Goal: Task Accomplishment & Management: Use online tool/utility

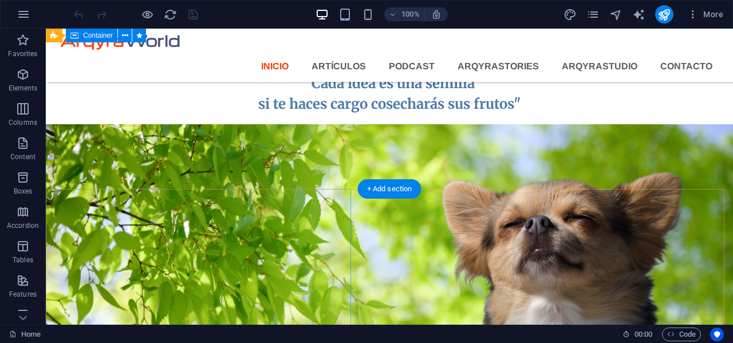
scroll to position [645, 0]
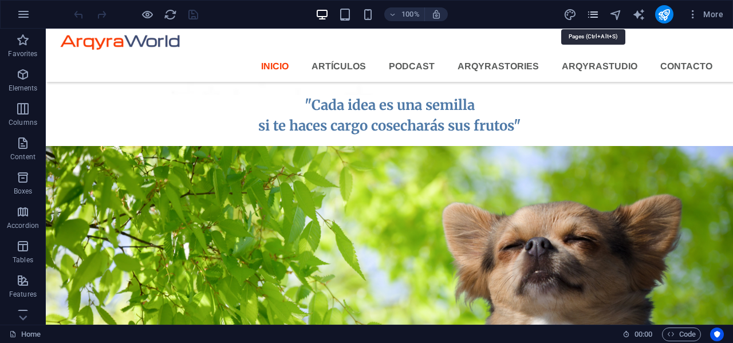
click at [592, 15] on icon "pages" at bounding box center [593, 14] width 13 height 13
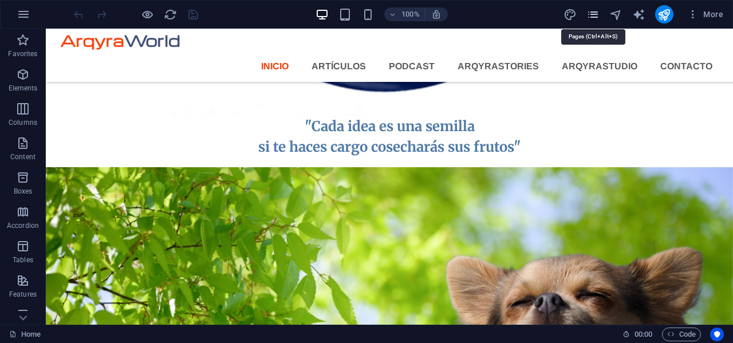
scroll to position [627, 0]
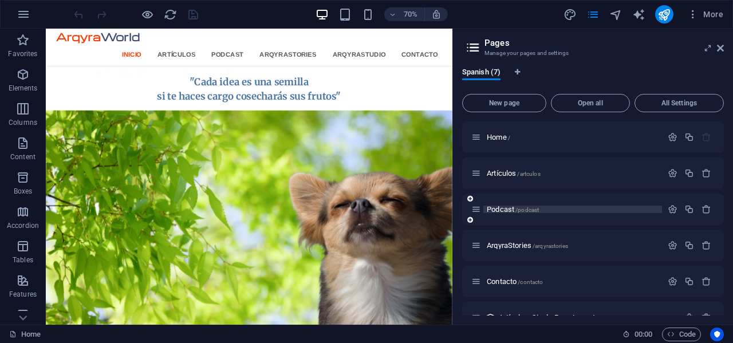
click at [568, 211] on p "Podcast /podcast" at bounding box center [573, 209] width 172 height 7
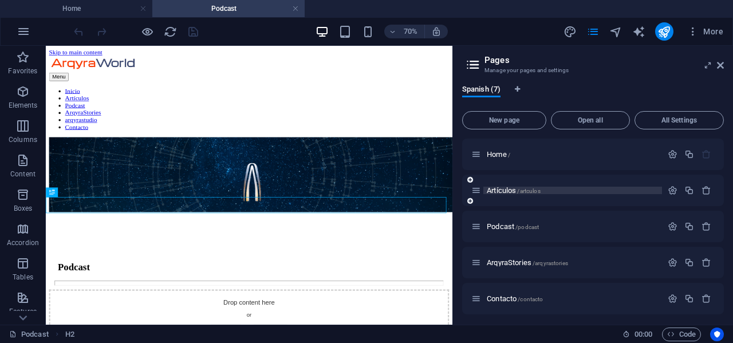
scroll to position [0, 0]
click at [724, 64] on aside "Pages Manage your pages and settings Spanish (7) New page Open all All Settings…" at bounding box center [593, 185] width 281 height 279
click at [722, 66] on icon at bounding box center [720, 65] width 7 height 9
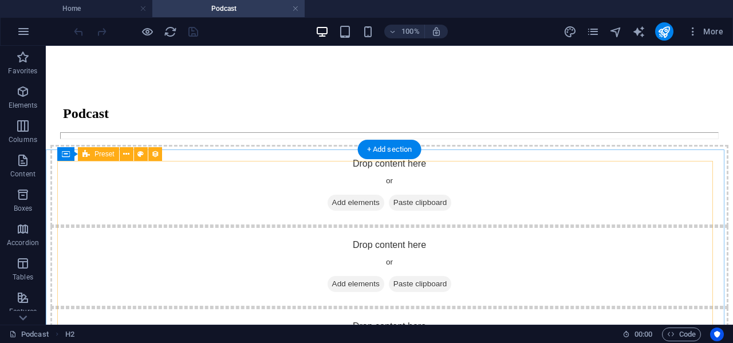
scroll to position [269, 0]
click at [101, 156] on span "Preset" at bounding box center [105, 154] width 20 height 7
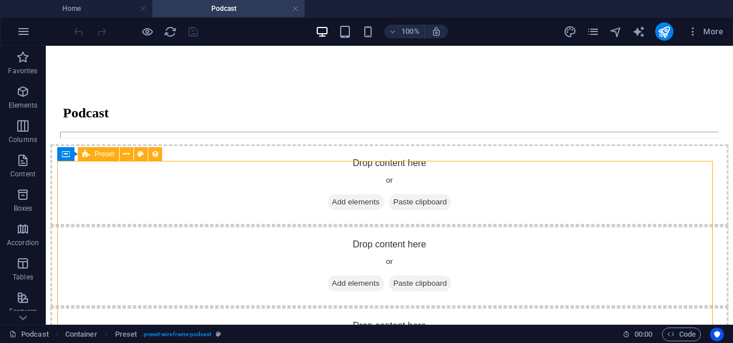
click at [101, 156] on span "Preset" at bounding box center [105, 154] width 20 height 7
select select "68b3cd3ecfa3ccad890174f7"
select select "createdAt_DESC"
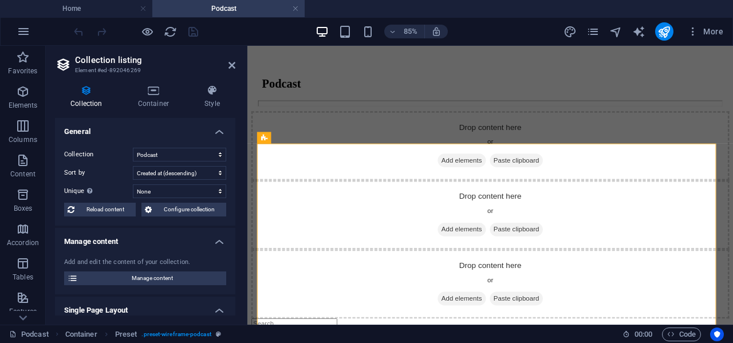
scroll to position [269, 0]
click at [230, 68] on icon at bounding box center [232, 65] width 7 height 9
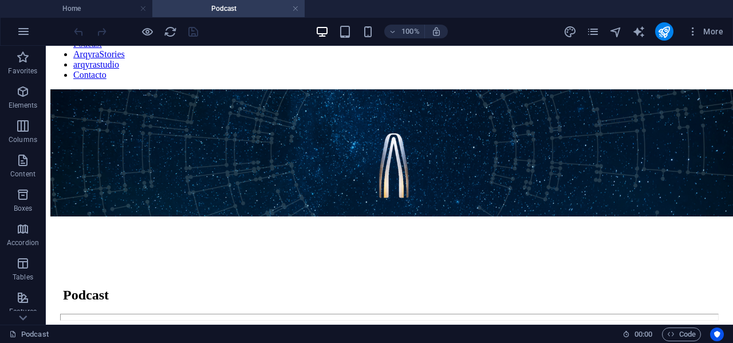
scroll to position [199, 0]
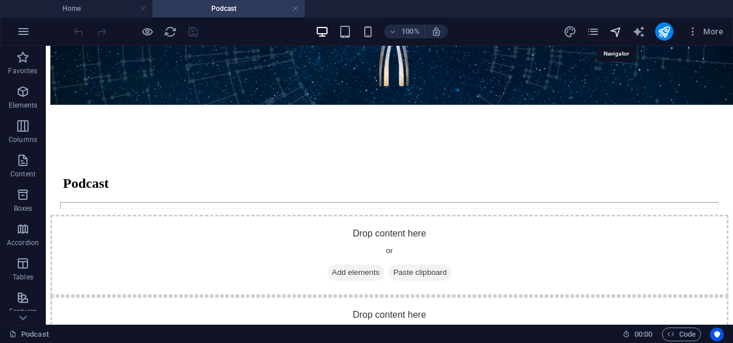
click at [616, 31] on icon "navigator" at bounding box center [616, 31] width 13 height 13
select select "16814553-es"
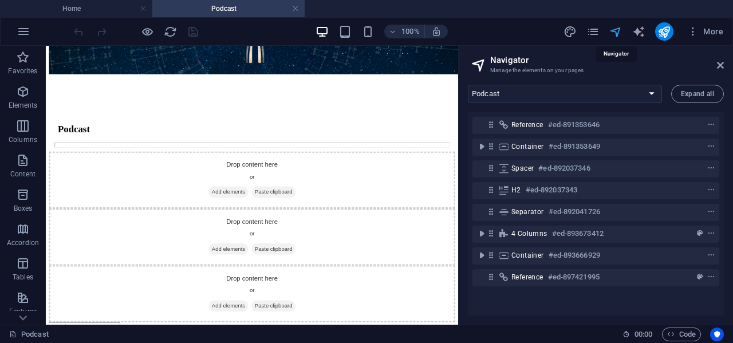
scroll to position [202, 0]
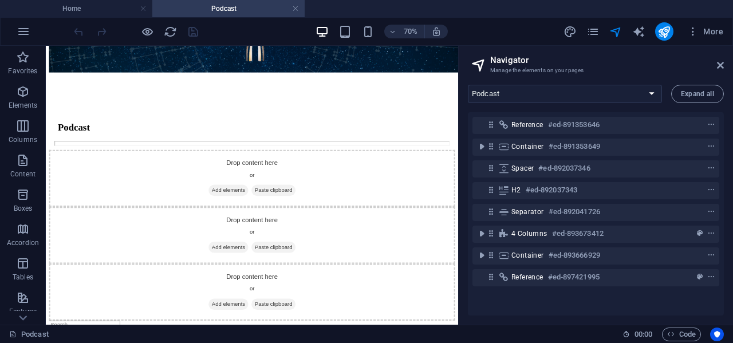
click at [725, 64] on aside "Navigator Manage the elements on your pages Home Artículos Podcast ArqyraStorie…" at bounding box center [595, 185] width 275 height 279
click at [720, 64] on icon at bounding box center [720, 65] width 7 height 9
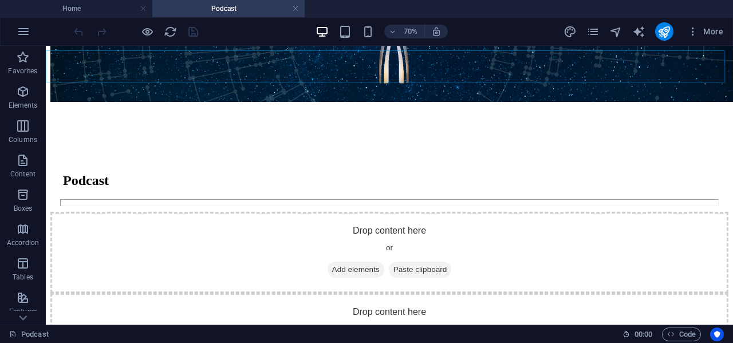
scroll to position [199, 0]
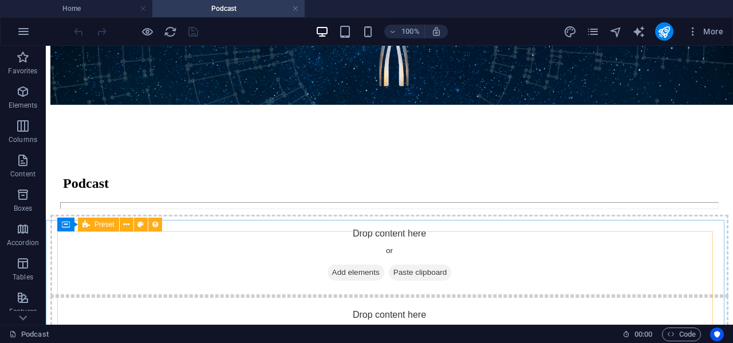
click at [105, 227] on span "Preset" at bounding box center [105, 224] width 20 height 7
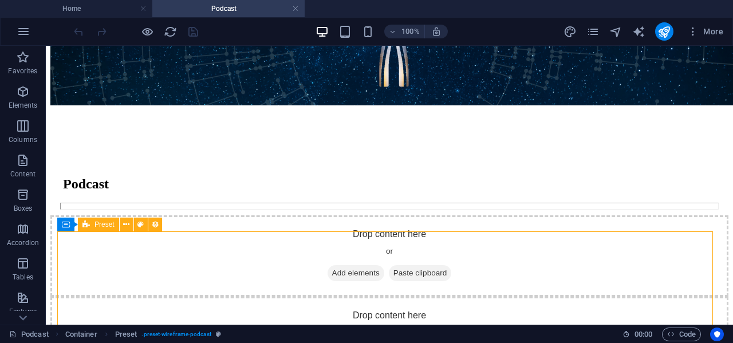
select select "68b3cd3ecfa3ccad890174f7"
select select "createdAt_DESC"
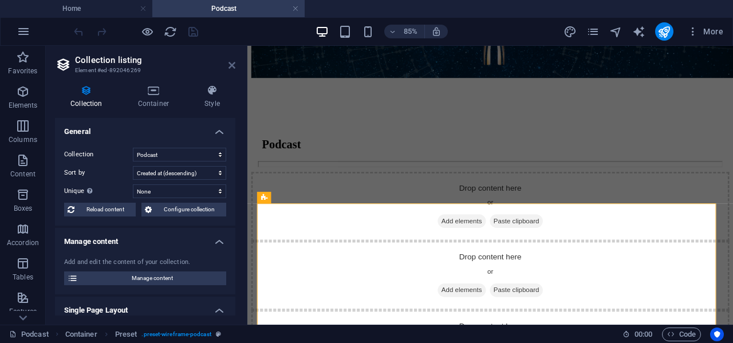
click at [229, 65] on icon at bounding box center [232, 65] width 7 height 9
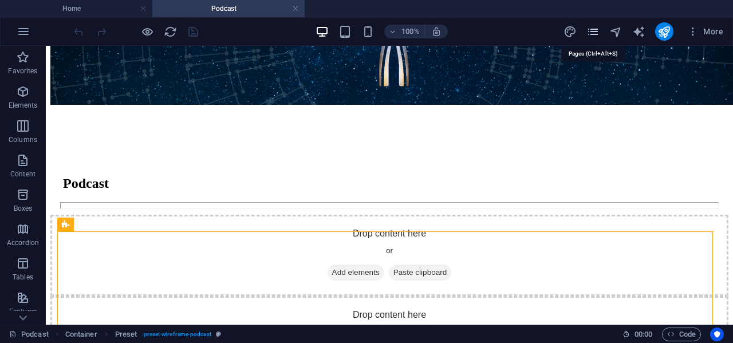
click at [594, 32] on icon "pages" at bounding box center [593, 31] width 13 height 13
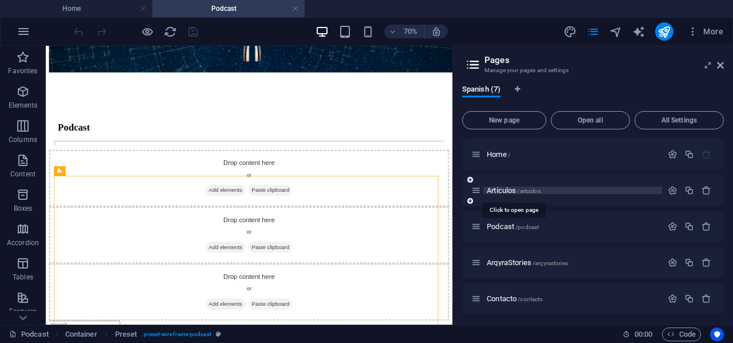
click at [512, 191] on span "Artículos /artculos" at bounding box center [514, 190] width 54 height 9
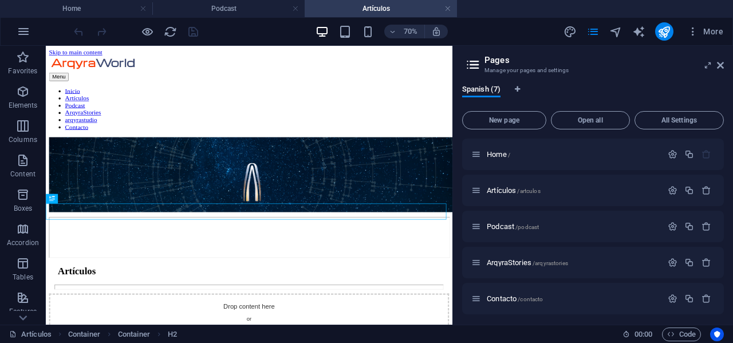
scroll to position [0, 0]
click at [724, 65] on icon at bounding box center [720, 65] width 7 height 9
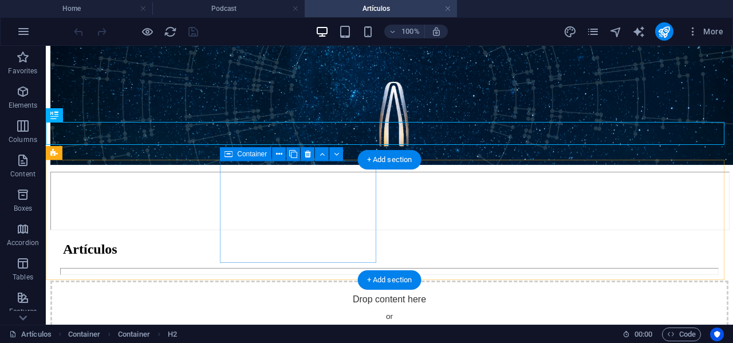
scroll to position [238, 0]
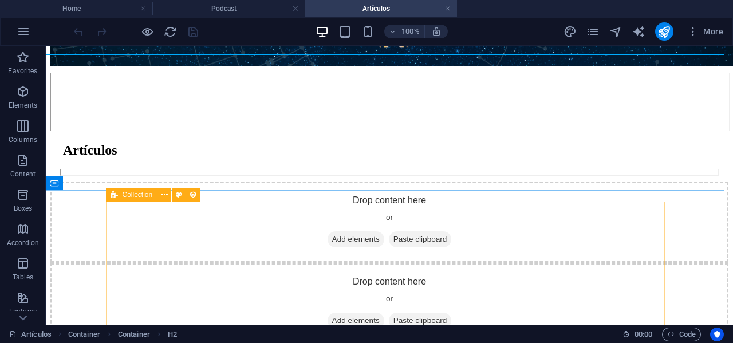
click at [123, 195] on span "Collection" at bounding box center [138, 194] width 30 height 7
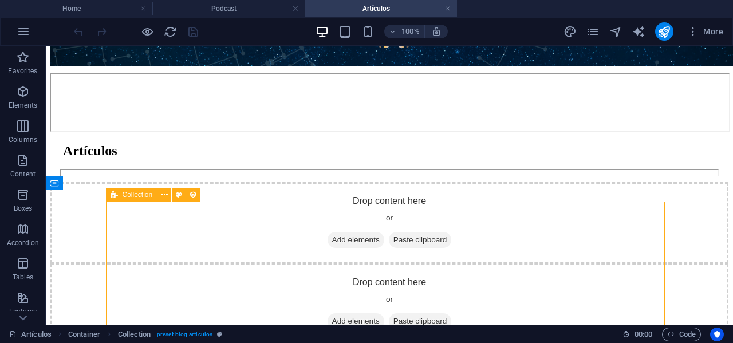
select select "columns.publishing_date_DESC"
select select "columns.status"
select select "columns.publishing_date"
select select "past"
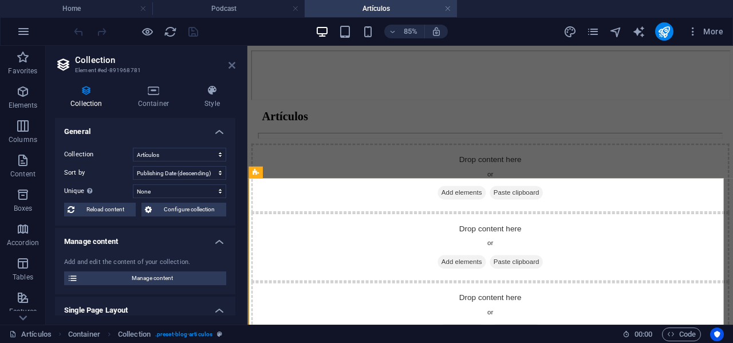
click at [229, 67] on icon at bounding box center [232, 65] width 7 height 9
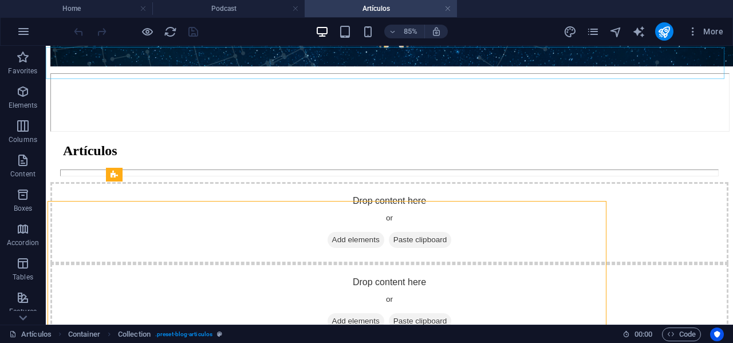
scroll to position [238, 0]
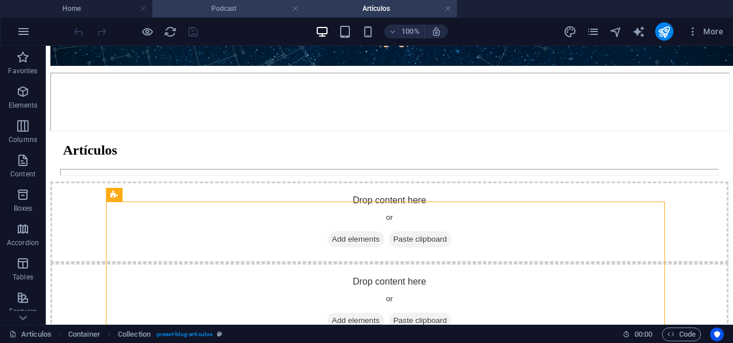
click at [247, 11] on h4 "Podcast" at bounding box center [228, 8] width 152 height 13
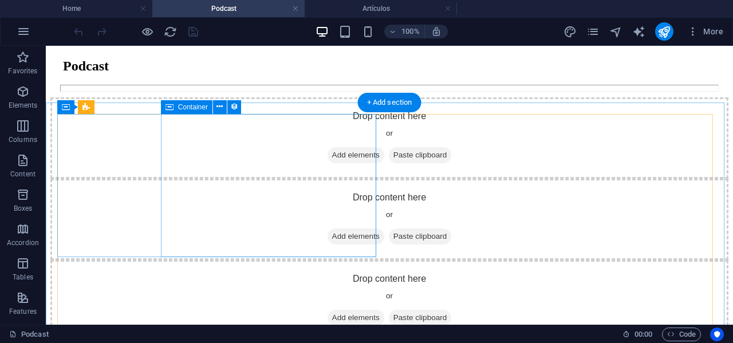
scroll to position [317, 0]
